Goal: Information Seeking & Learning: Learn about a topic

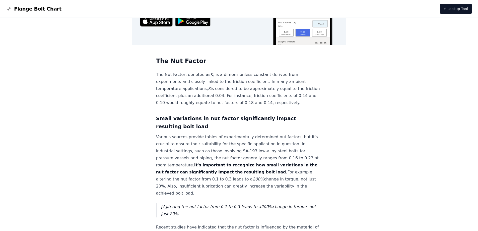
scroll to position [326, 0]
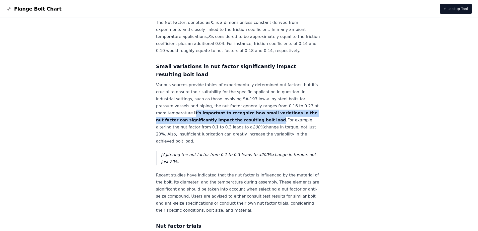
drag, startPoint x: 264, startPoint y: 128, endPoint x: 205, endPoint y: 122, distance: 59.8
click at [205, 122] on strong "It's important to recognize how small variations in the nut factor can signific…" at bounding box center [236, 116] width 161 height 12
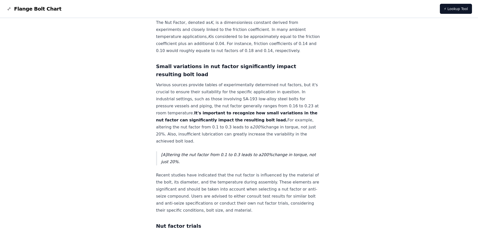
click at [218, 133] on p "Various sources provide tables of experimentally determined nut factors, but it…" at bounding box center [239, 112] width 166 height 63
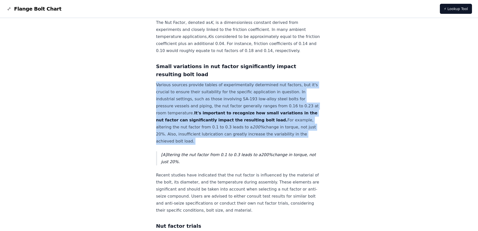
click at [218, 133] on p "Various sources provide tables of experimentally determined nut factors, but it…" at bounding box center [239, 112] width 166 height 63
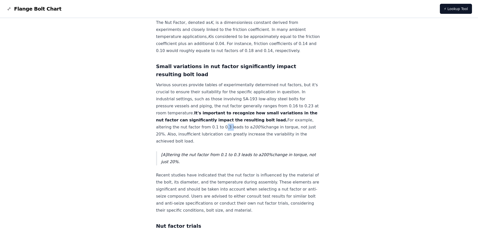
click at [218, 133] on p "Various sources provide tables of experimentally determined nut factors, but it…" at bounding box center [239, 112] width 166 height 63
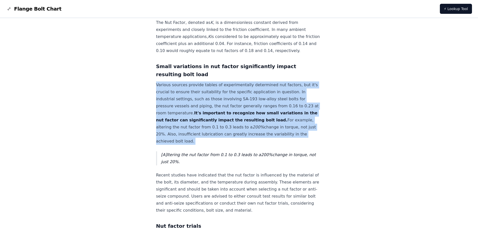
click at [218, 133] on p "Various sources provide tables of experimentally determined nut factors, but it…" at bounding box center [239, 112] width 166 height 63
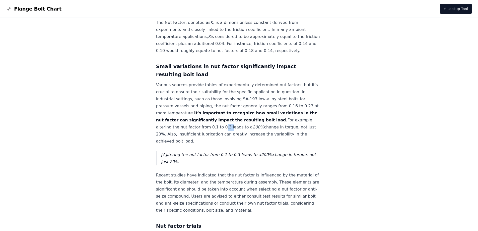
click at [218, 133] on p "Various sources provide tables of experimentally determined nut factors, but it…" at bounding box center [239, 112] width 166 height 63
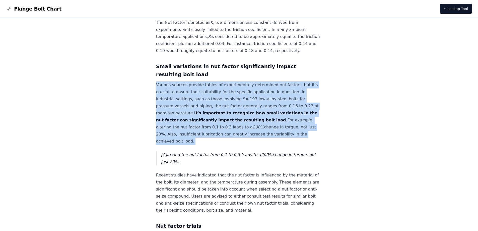
click at [218, 133] on p "Various sources provide tables of experimentally determined nut factors, but it…" at bounding box center [239, 112] width 166 height 63
click at [219, 139] on p "Various sources provide tables of experimentally determined nut factors, but it…" at bounding box center [239, 112] width 166 height 63
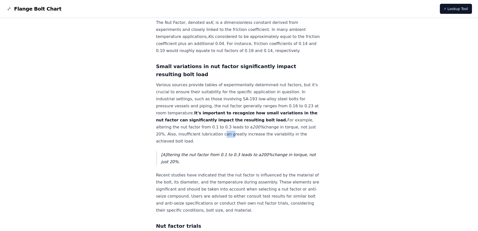
click at [219, 139] on p "Various sources provide tables of experimentally determined nut factors, but it…" at bounding box center [239, 112] width 166 height 63
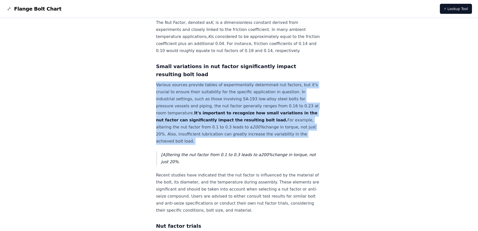
click at [219, 139] on p "Various sources provide tables of experimentally determined nut factors, but it…" at bounding box center [239, 112] width 166 height 63
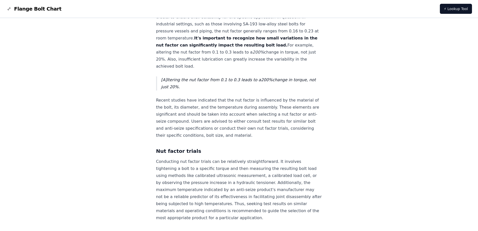
scroll to position [402, 0]
click at [219, 138] on p "Recent studies have indicated that the nut factor is influenced by the material…" at bounding box center [239, 117] width 166 height 42
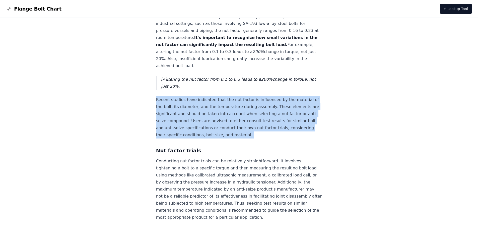
click at [219, 138] on p "Recent studies have indicated that the nut factor is influenced by the material…" at bounding box center [239, 117] width 166 height 42
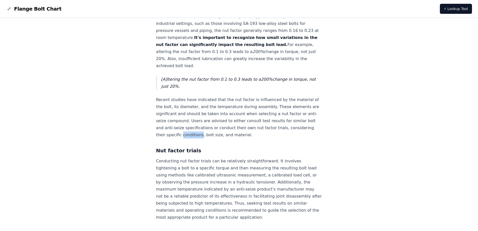
click at [219, 138] on p "Recent studies have indicated that the nut factor is influenced by the material…" at bounding box center [239, 117] width 166 height 42
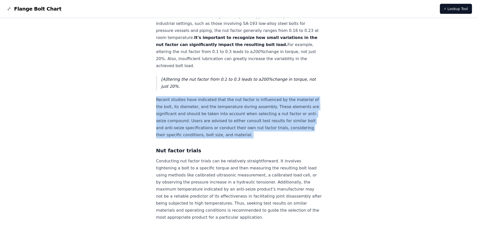
click at [219, 138] on p "Recent studies have indicated that the nut factor is influenced by the material…" at bounding box center [239, 117] width 166 height 42
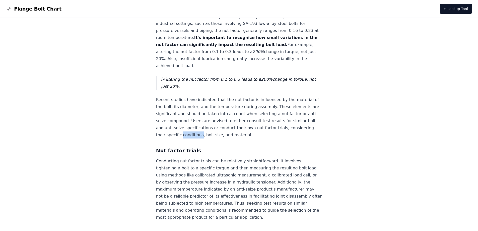
click at [219, 138] on p "Recent studies have indicated that the nut factor is influenced by the material…" at bounding box center [239, 117] width 166 height 42
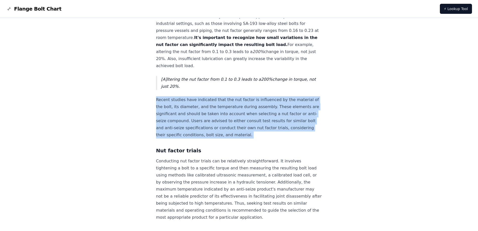
click at [219, 138] on p "Recent studies have indicated that the nut factor is influenced by the material…" at bounding box center [239, 117] width 166 height 42
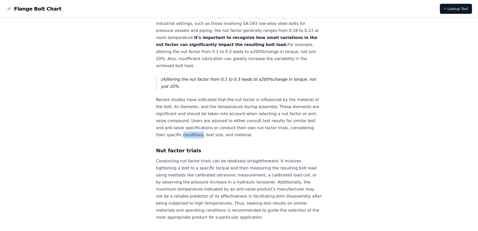
click at [219, 138] on p "Recent studies have indicated that the nut factor is influenced by the material…" at bounding box center [239, 117] width 166 height 42
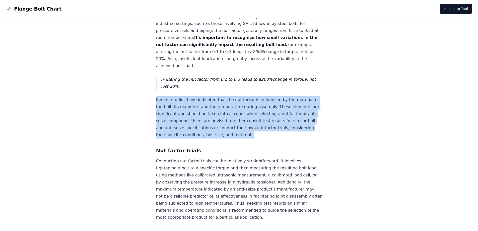
click at [219, 138] on p "Recent studies have indicated that the nut factor is influenced by the material…" at bounding box center [239, 117] width 166 height 42
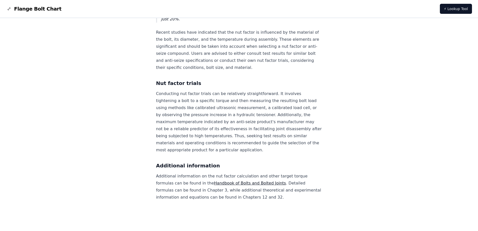
scroll to position [476, 0]
click at [208, 176] on p "Additional information on the nut factor calculation and other target torque fo…" at bounding box center [239, 186] width 166 height 28
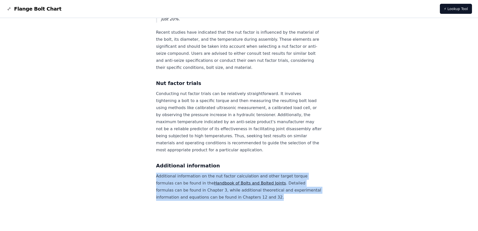
click at [208, 176] on p "Additional information on the nut factor calculation and other target torque fo…" at bounding box center [239, 186] width 166 height 28
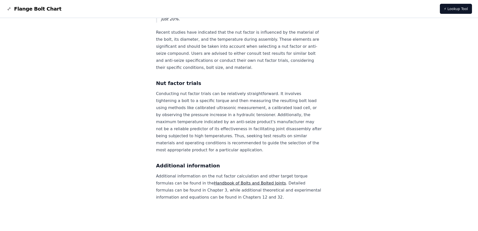
click at [234, 182] on link "Handbook of Bolts and Bolted Joints" at bounding box center [250, 182] width 72 height 5
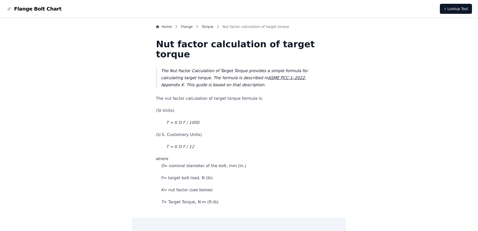
click at [294, 82] on blockquote "The Nut Factor Calculation of Target Torque provides a simple formula for calcu…" at bounding box center [239, 77] width 166 height 21
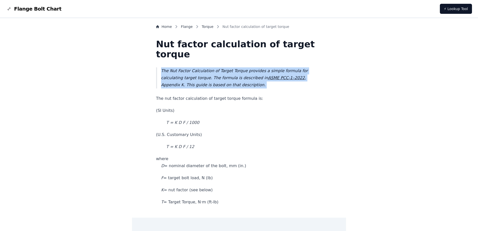
click at [294, 82] on blockquote "The Nut Factor Calculation of Target Torque provides a simple formula for calcu…" at bounding box center [239, 77] width 166 height 21
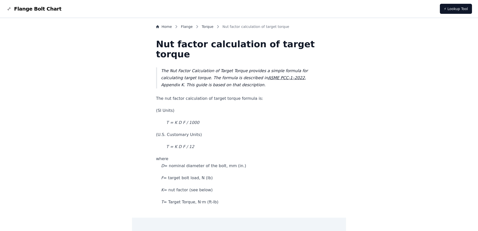
click at [294, 82] on blockquote "The Nut Factor Calculation of Target Torque provides a simple formula for calcu…" at bounding box center [239, 77] width 166 height 21
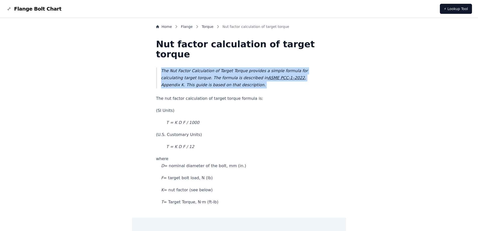
click at [294, 82] on blockquote "The Nut Factor Calculation of Target Torque provides a simple formula for calcu…" at bounding box center [239, 77] width 166 height 21
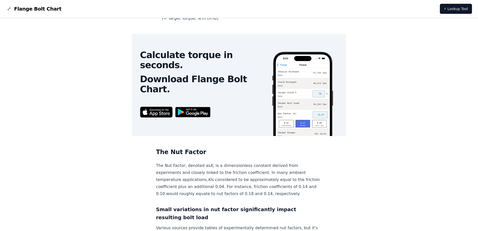
scroll to position [251, 0]
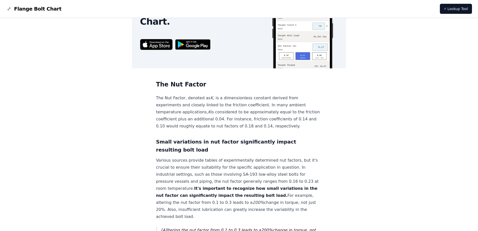
click at [256, 110] on p "The Nut Factor, denoted as K , is a dimensionless constant derived from experim…" at bounding box center [239, 111] width 166 height 35
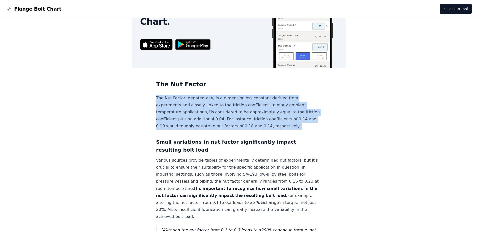
click at [256, 110] on p "The Nut Factor, denoted as K , is a dimensionless constant derived from experim…" at bounding box center [239, 111] width 166 height 35
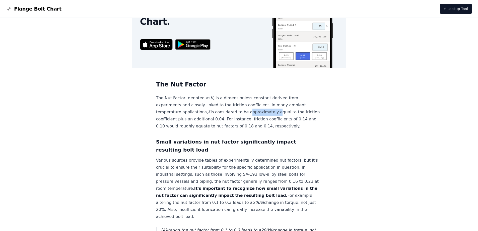
click at [256, 110] on p "The Nut Factor, denoted as K , is a dimensionless constant derived from experim…" at bounding box center [239, 111] width 166 height 35
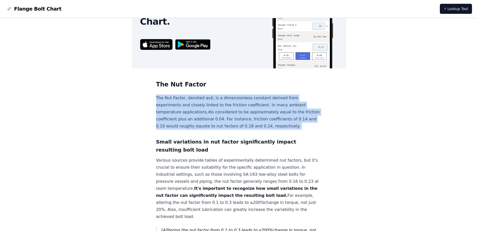
click at [256, 110] on p "The Nut Factor, denoted as K , is a dimensionless constant derived from experim…" at bounding box center [239, 111] width 166 height 35
click at [253, 111] on p "The Nut Factor, denoted as K , is a dimensionless constant derived from experim…" at bounding box center [239, 111] width 166 height 35
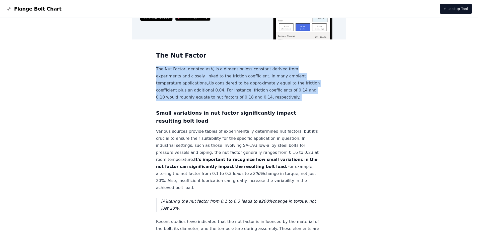
scroll to position [351, 0]
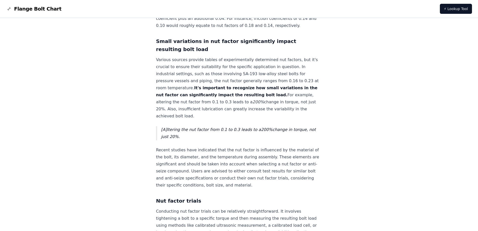
click at [183, 137] on blockquote "[A]ltering the nut factor from 0.1 to 0.3 leads to a 200% change in torque, not…" at bounding box center [239, 133] width 166 height 14
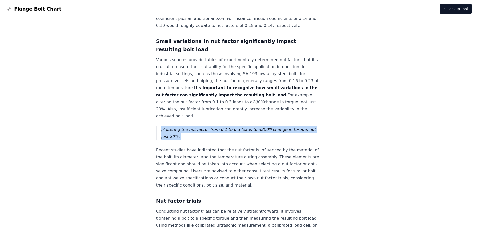
click at [183, 137] on blockquote "[A]ltering the nut factor from 0.1 to 0.3 leads to a 200% change in torque, not…" at bounding box center [239, 133] width 166 height 14
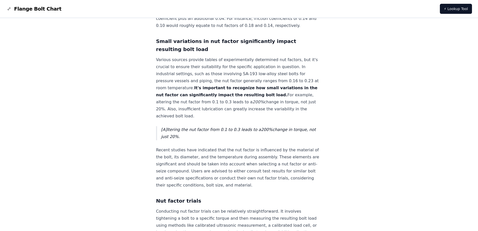
click at [187, 156] on p "Recent studies have indicated that the nut factor is influenced by the material…" at bounding box center [239, 167] width 166 height 42
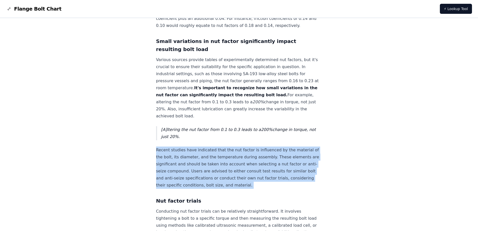
click at [187, 156] on p "Recent studies have indicated that the nut factor is influenced by the material…" at bounding box center [239, 167] width 166 height 42
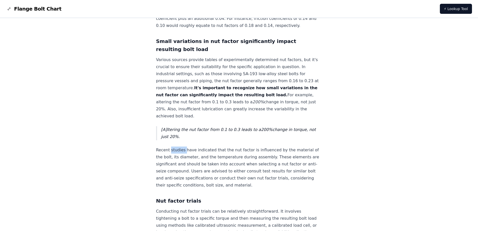
click at [187, 156] on p "Recent studies have indicated that the nut factor is influenced by the material…" at bounding box center [239, 167] width 166 height 42
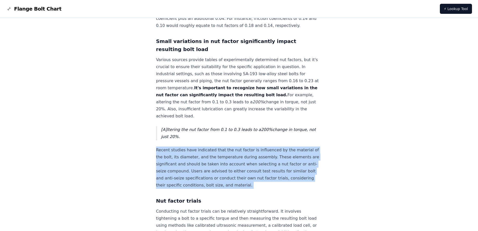
click at [187, 156] on p "Recent studies have indicated that the nut factor is influenced by the material…" at bounding box center [239, 167] width 166 height 42
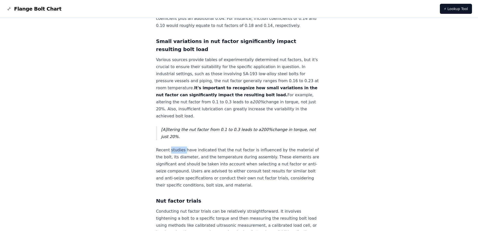
click at [187, 156] on p "Recent studies have indicated that the nut factor is influenced by the material…" at bounding box center [239, 167] width 166 height 42
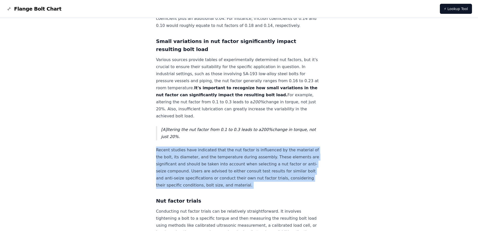
click at [187, 156] on p "Recent studies have indicated that the nut factor is influenced by the material…" at bounding box center [239, 167] width 166 height 42
click at [247, 184] on p "Recent studies have indicated that the nut factor is influenced by the material…" at bounding box center [239, 167] width 166 height 42
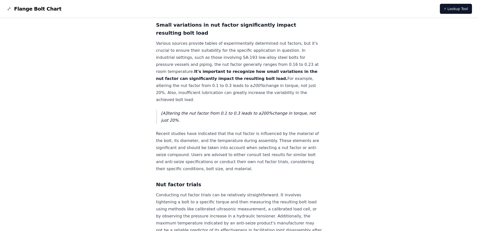
scroll to position [375, 0]
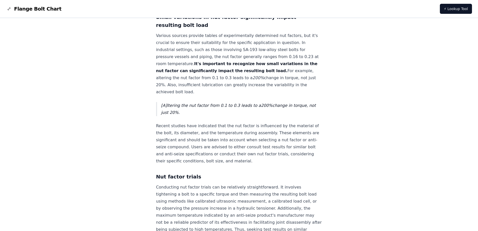
click at [293, 192] on p "Conducting nut factor trials can be relatively straightforward. It involves tig…" at bounding box center [239, 214] width 166 height 63
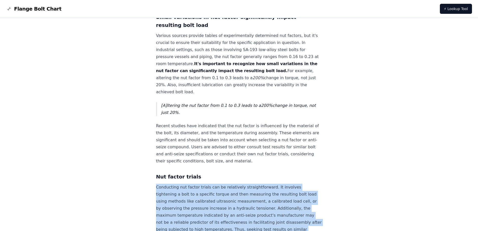
click at [293, 192] on p "Conducting nut factor trials can be relatively straightforward. It involves tig…" at bounding box center [239, 214] width 166 height 63
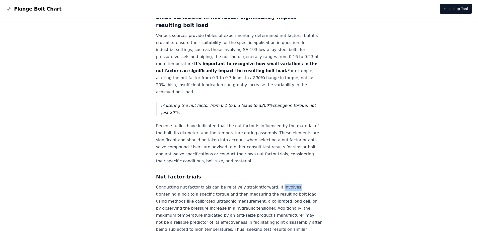
click at [293, 192] on p "Conducting nut factor trials can be relatively straightforward. It involves tig…" at bounding box center [239, 214] width 166 height 63
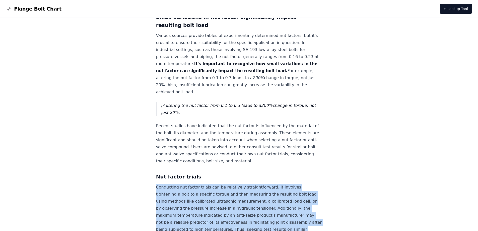
click at [293, 192] on p "Conducting nut factor trials can be relatively straightforward. It involves tig…" at bounding box center [239, 214] width 166 height 63
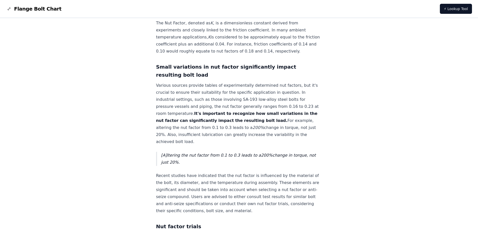
scroll to position [325, 0]
